Goal: Transaction & Acquisition: Book appointment/travel/reservation

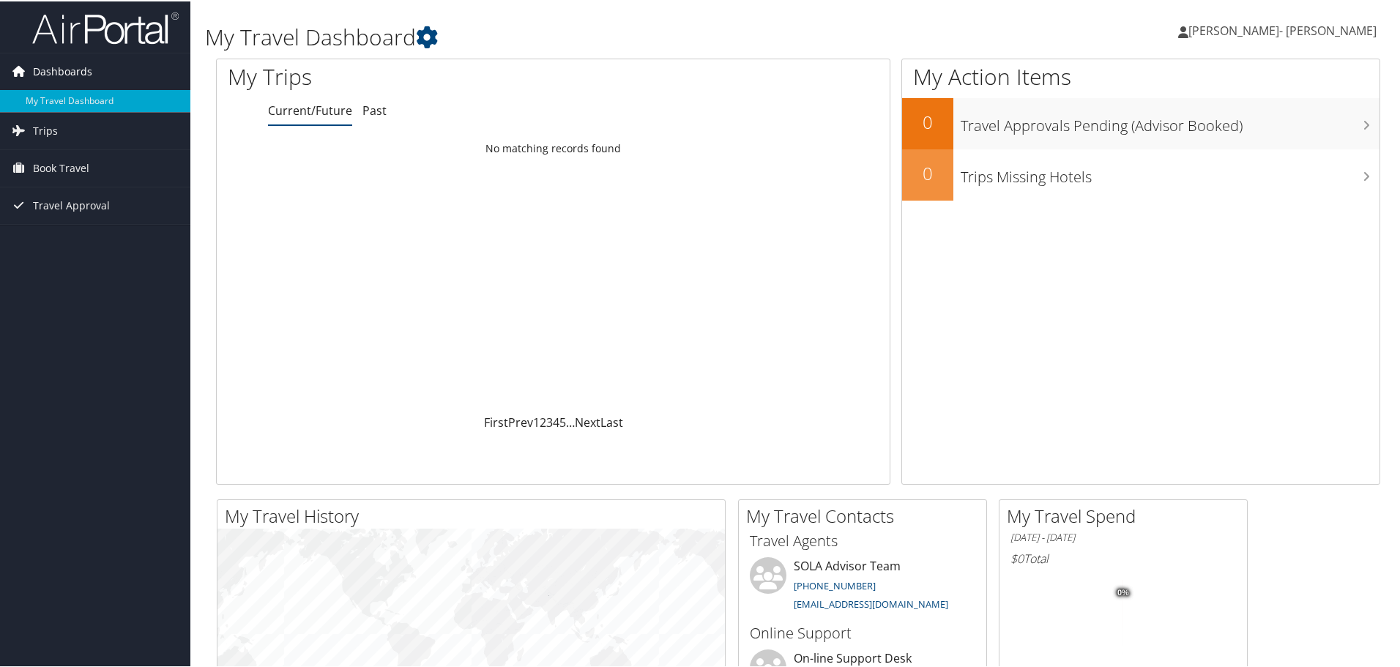
click at [81, 70] on span "Dashboards" at bounding box center [62, 70] width 59 height 37
click at [15, 67] on icon at bounding box center [18, 70] width 22 height 22
click at [42, 70] on span "Dashboards" at bounding box center [62, 70] width 59 height 37
click at [51, 163] on span "Book Travel" at bounding box center [61, 167] width 56 height 37
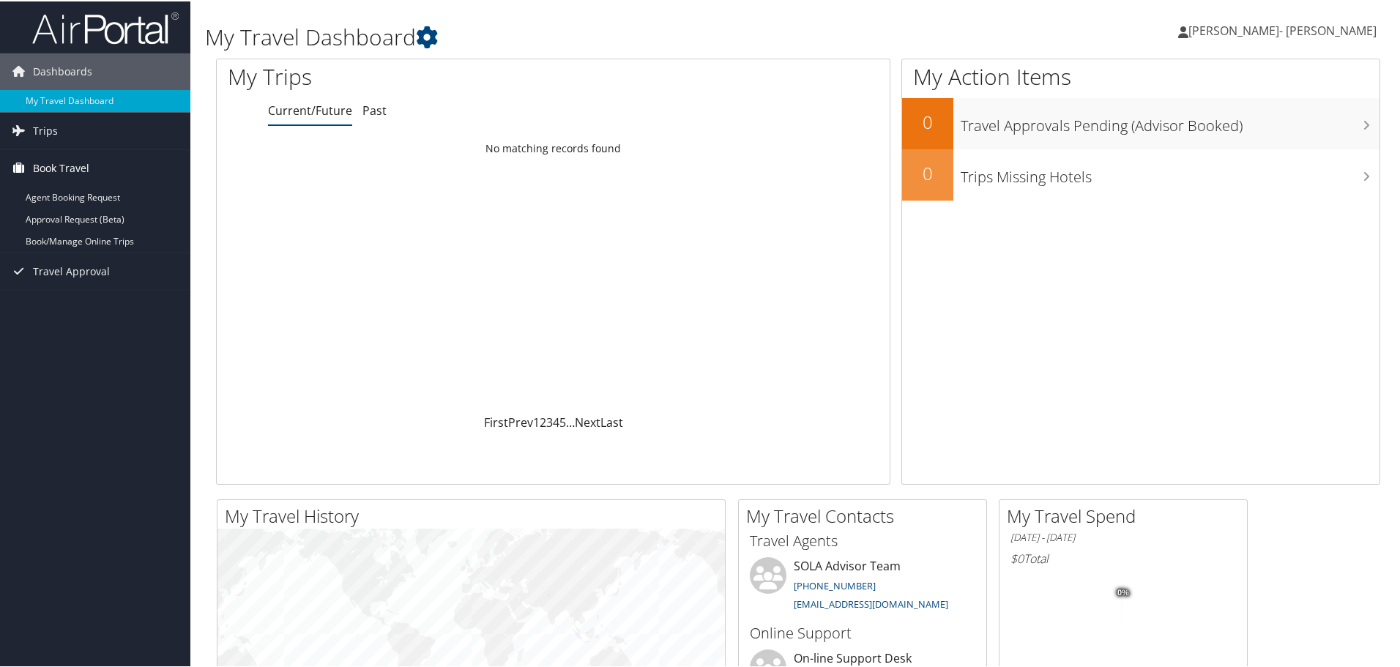
click at [51, 163] on span "Book Travel" at bounding box center [61, 167] width 56 height 37
click at [49, 165] on span "Book Travel" at bounding box center [61, 167] width 56 height 37
click at [90, 241] on link "Book/Manage Online Trips" at bounding box center [95, 240] width 190 height 22
